Goal: Task Accomplishment & Management: Use online tool/utility

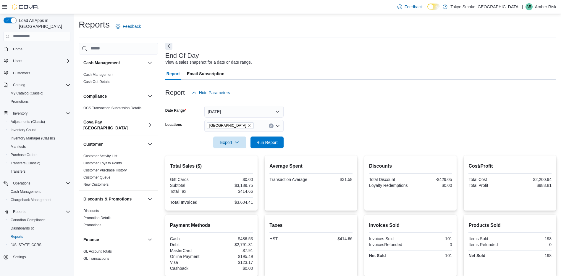
scroll to position [355, 0]
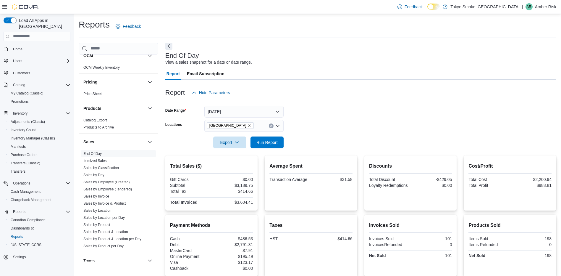
click at [379, 97] on div "Report Hide Parameters" at bounding box center [360, 93] width 391 height 12
click at [18, 234] on span "Reports" at bounding box center [17, 236] width 12 height 5
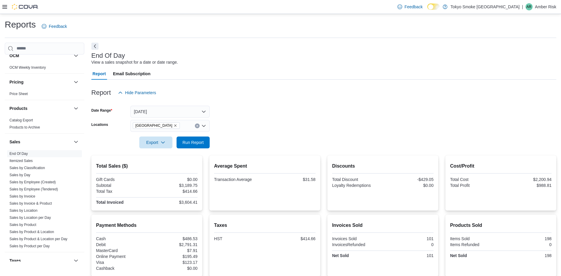
click at [4, 6] on icon at bounding box center [4, 6] width 5 height 5
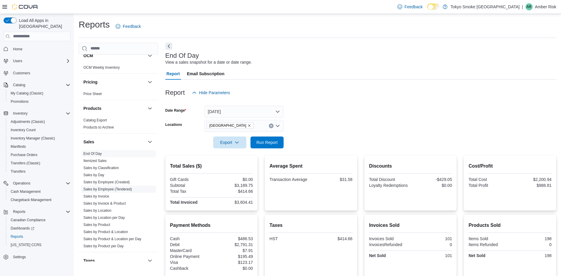
click at [103, 187] on link "Sales by Employee (Tendered)" at bounding box center [107, 189] width 48 height 4
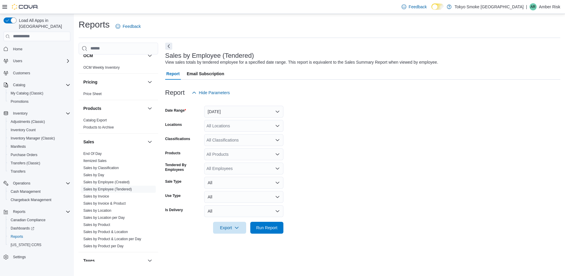
click at [232, 128] on div "All Locations" at bounding box center [243, 126] width 79 height 12
type input "**"
click at [232, 132] on button "[GEOGRAPHIC_DATA]" at bounding box center [243, 136] width 79 height 9
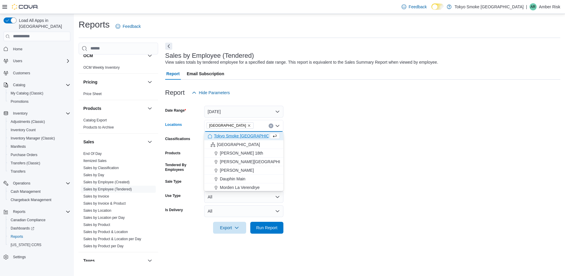
click at [336, 133] on form "Date Range [DATE] Locations [GEOGRAPHIC_DATA] Combo box. Selected. [GEOGRAPHIC_…" at bounding box center [362, 165] width 395 height 135
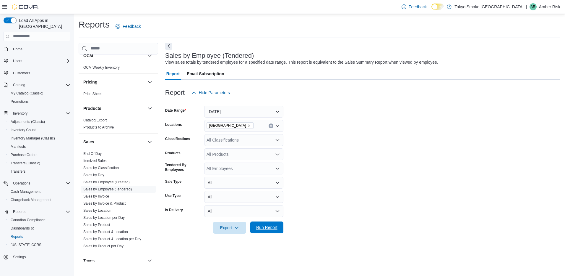
click at [270, 226] on span "Run Report" at bounding box center [266, 227] width 21 height 6
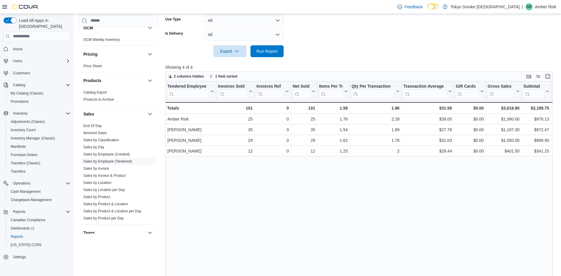
scroll to position [177, 0]
click at [325, 219] on div "Tendered Employee Click to view column header actions Invoices Sold Click to vi…" at bounding box center [361, 185] width 392 height 211
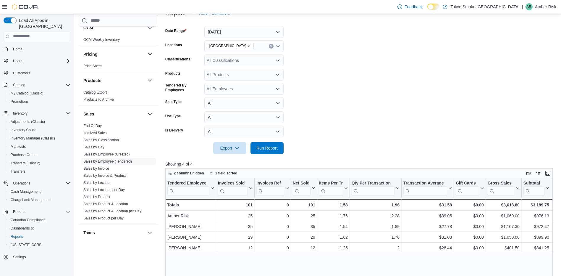
scroll to position [0, 0]
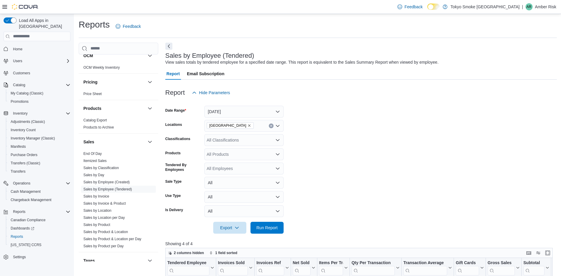
click at [390, 132] on form "Date Range [DATE] Locations [GEOGRAPHIC_DATA] Classifications All Classificatio…" at bounding box center [361, 165] width 392 height 135
click at [248, 125] on icon "Remove North Bay Lakeshore from selection in this group" at bounding box center [250, 126] width 4 height 4
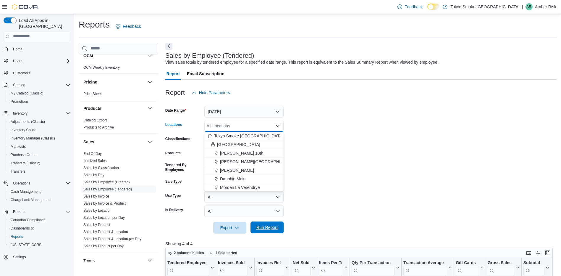
click at [269, 228] on span "Run Report" at bounding box center [266, 227] width 21 height 6
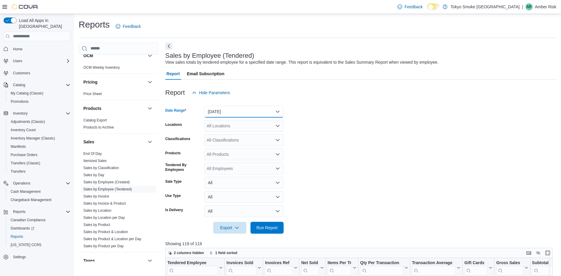
click at [250, 109] on button "[DATE]" at bounding box center [243, 112] width 79 height 12
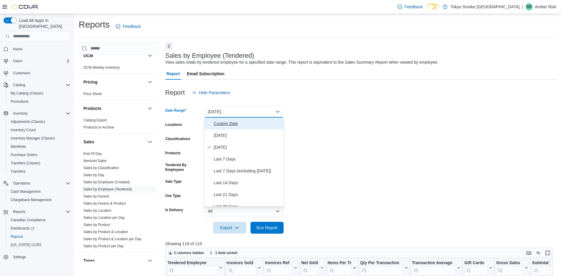
click at [242, 122] on span "Custom Date" at bounding box center [247, 123] width 67 height 7
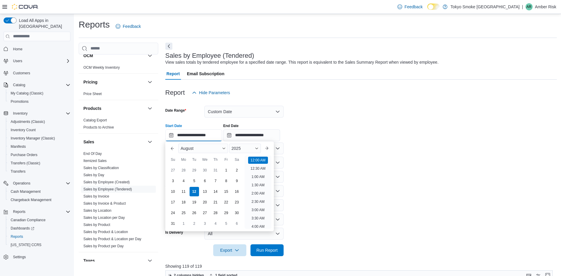
click at [181, 135] on input "**********" at bounding box center [193, 135] width 57 height 12
click at [173, 193] on div "10" at bounding box center [173, 191] width 10 height 10
type input "**********"
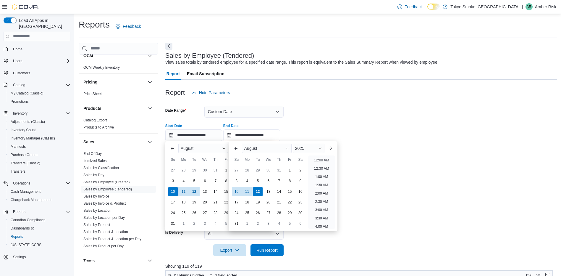
click at [255, 134] on input "**********" at bounding box center [251, 135] width 57 height 12
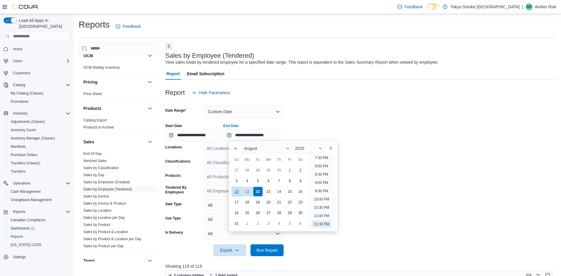
click at [235, 190] on div "10" at bounding box center [236, 191] width 10 height 10
type input "**********"
click at [361, 94] on div "Report Hide Parameters" at bounding box center [361, 93] width 392 height 12
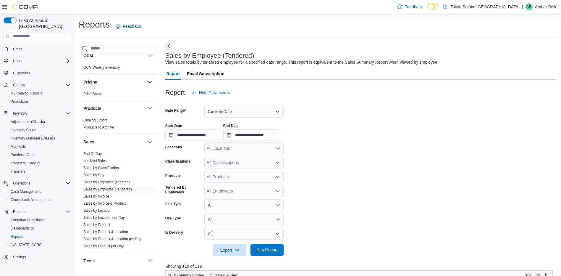
click at [267, 244] on span "Run Report" at bounding box center [267, 250] width 26 height 12
click at [222, 113] on button "Custom Date" at bounding box center [243, 112] width 79 height 12
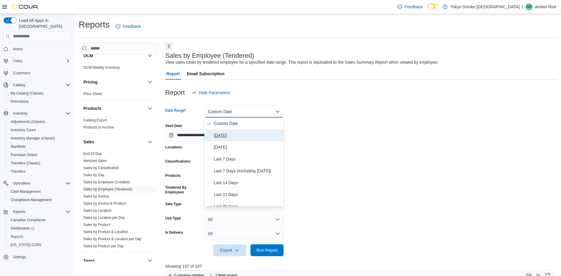
click at [218, 135] on span "[DATE]" at bounding box center [247, 135] width 67 height 7
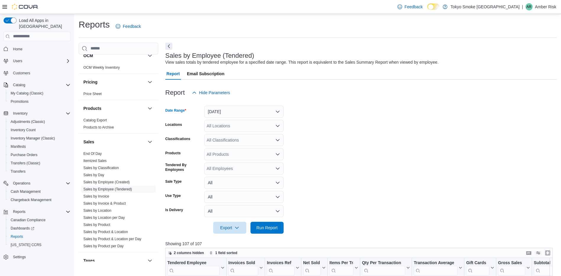
drag, startPoint x: 408, startPoint y: 162, endPoint x: 386, endPoint y: 169, distance: 22.2
click at [407, 163] on form "Date Range [DATE] Locations All Locations Classifications All Classifications P…" at bounding box center [361, 165] width 392 height 135
drag, startPoint x: 276, startPoint y: 227, endPoint x: 340, endPoint y: 207, distance: 66.8
click at [276, 226] on span "Run Report" at bounding box center [266, 227] width 21 height 6
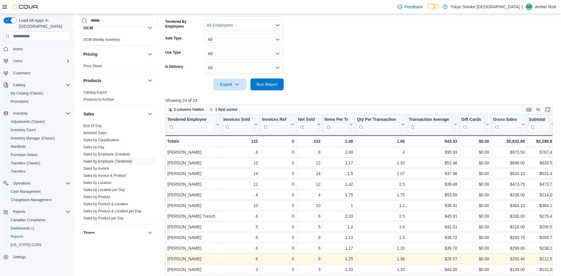
scroll to position [138, 0]
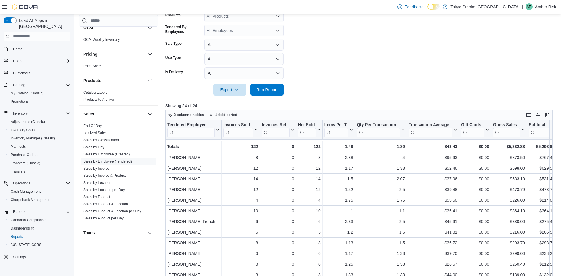
click at [397, 75] on form "Date Range [DATE] Locations All Locations Classifications All Classifications P…" at bounding box center [361, 28] width 392 height 135
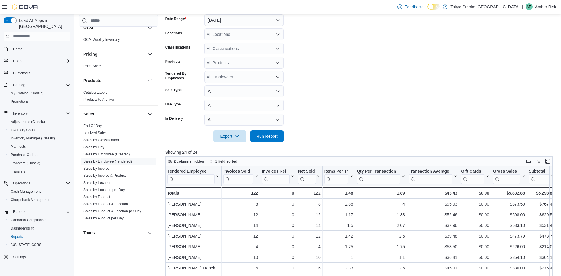
scroll to position [20, 0]
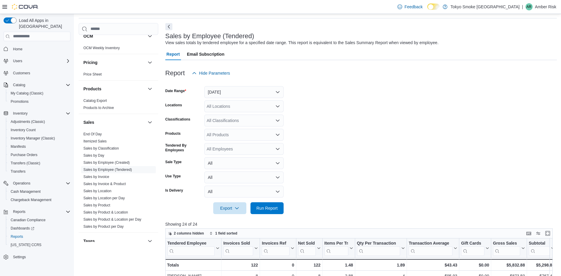
click at [378, 135] on form "Date Range [DATE] Locations All Locations Classifications All Classifications P…" at bounding box center [361, 146] width 392 height 135
drag, startPoint x: 400, startPoint y: 169, endPoint x: 400, endPoint y: 166, distance: 3.7
click at [400, 167] on form "Date Range [DATE] Locations All Locations Classifications All Classifications P…" at bounding box center [361, 146] width 392 height 135
click at [399, 145] on form "Date Range [DATE] Locations All Locations Classifications All Classifications P…" at bounding box center [361, 146] width 392 height 135
click at [388, 145] on form "Date Range [DATE] Locations All Locations Classifications All Classifications P…" at bounding box center [361, 146] width 392 height 135
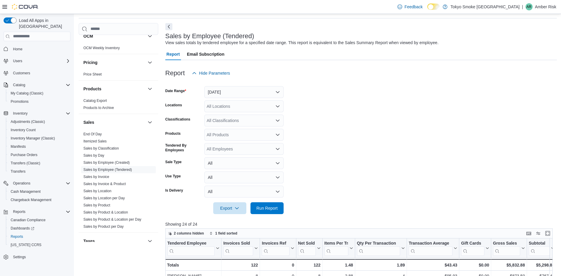
click at [350, 123] on form "Date Range [DATE] Locations All Locations Classifications All Classifications P…" at bounding box center [361, 146] width 392 height 135
click at [368, 85] on div at bounding box center [361, 82] width 392 height 7
click at [363, 99] on form "Date Range [DATE] Locations All Locations Classifications All Classifications P…" at bounding box center [361, 146] width 392 height 135
click at [338, 100] on form "Date Range [DATE] Locations All Locations Classifications All Classifications P…" at bounding box center [361, 146] width 392 height 135
click at [368, 116] on form "Date Range [DATE] Locations All Locations Classifications All Classifications P…" at bounding box center [361, 146] width 392 height 135
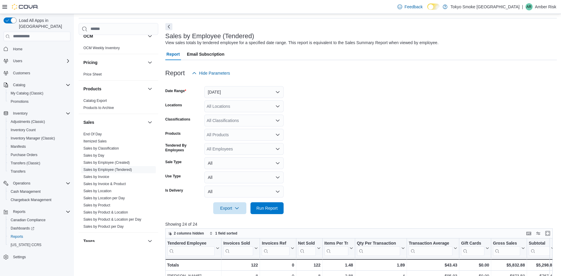
click at [399, 137] on form "Date Range [DATE] Locations All Locations Classifications All Classifications P…" at bounding box center [361, 146] width 392 height 135
click at [366, 144] on form "Date Range [DATE] Locations All Locations Classifications All Classifications P…" at bounding box center [361, 146] width 392 height 135
click at [392, 123] on form "Date Range [DATE] Locations All Locations Classifications All Classifications P…" at bounding box center [361, 146] width 392 height 135
